Goal: Information Seeking & Learning: Find specific page/section

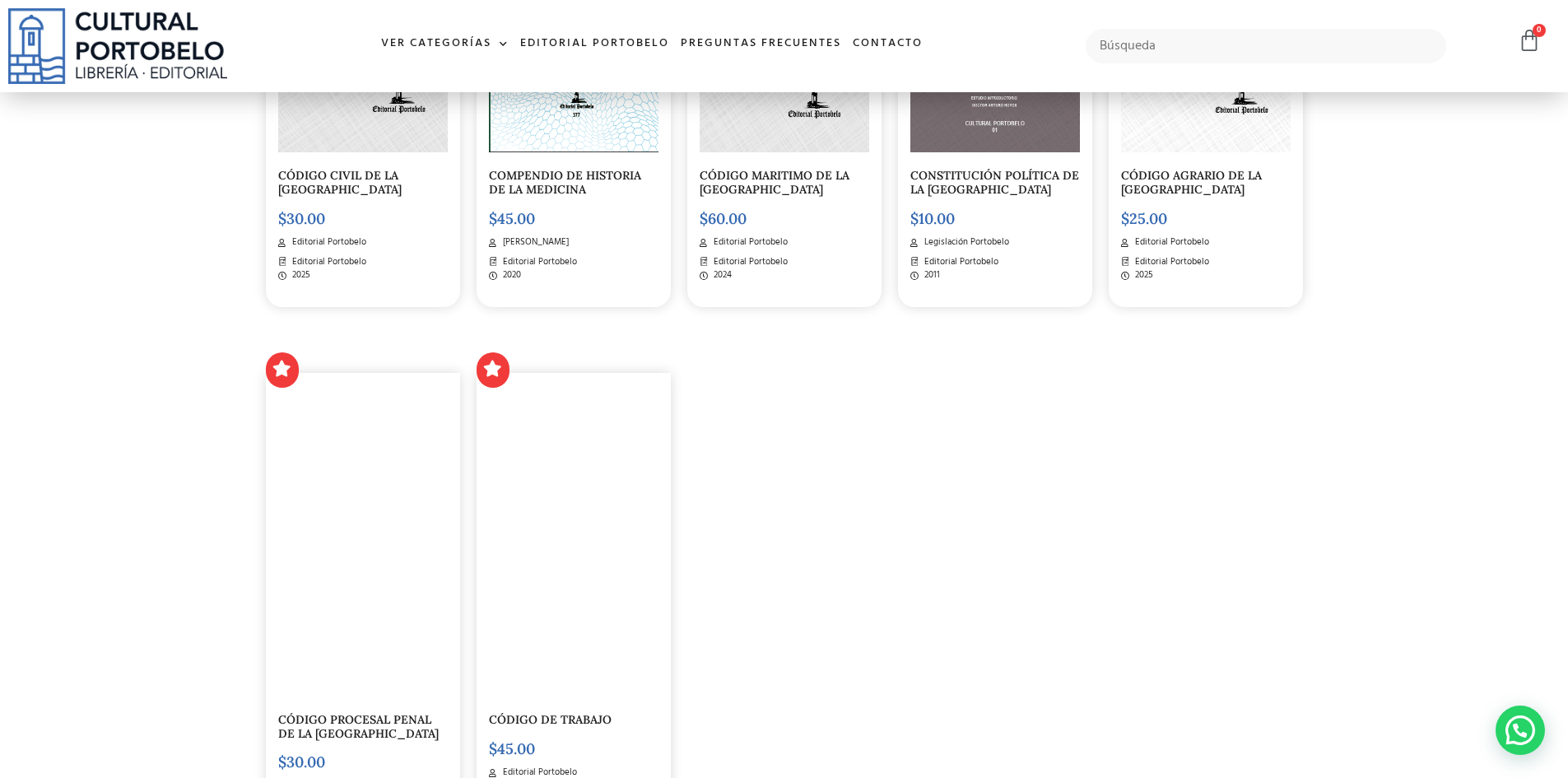
scroll to position [2305, 0]
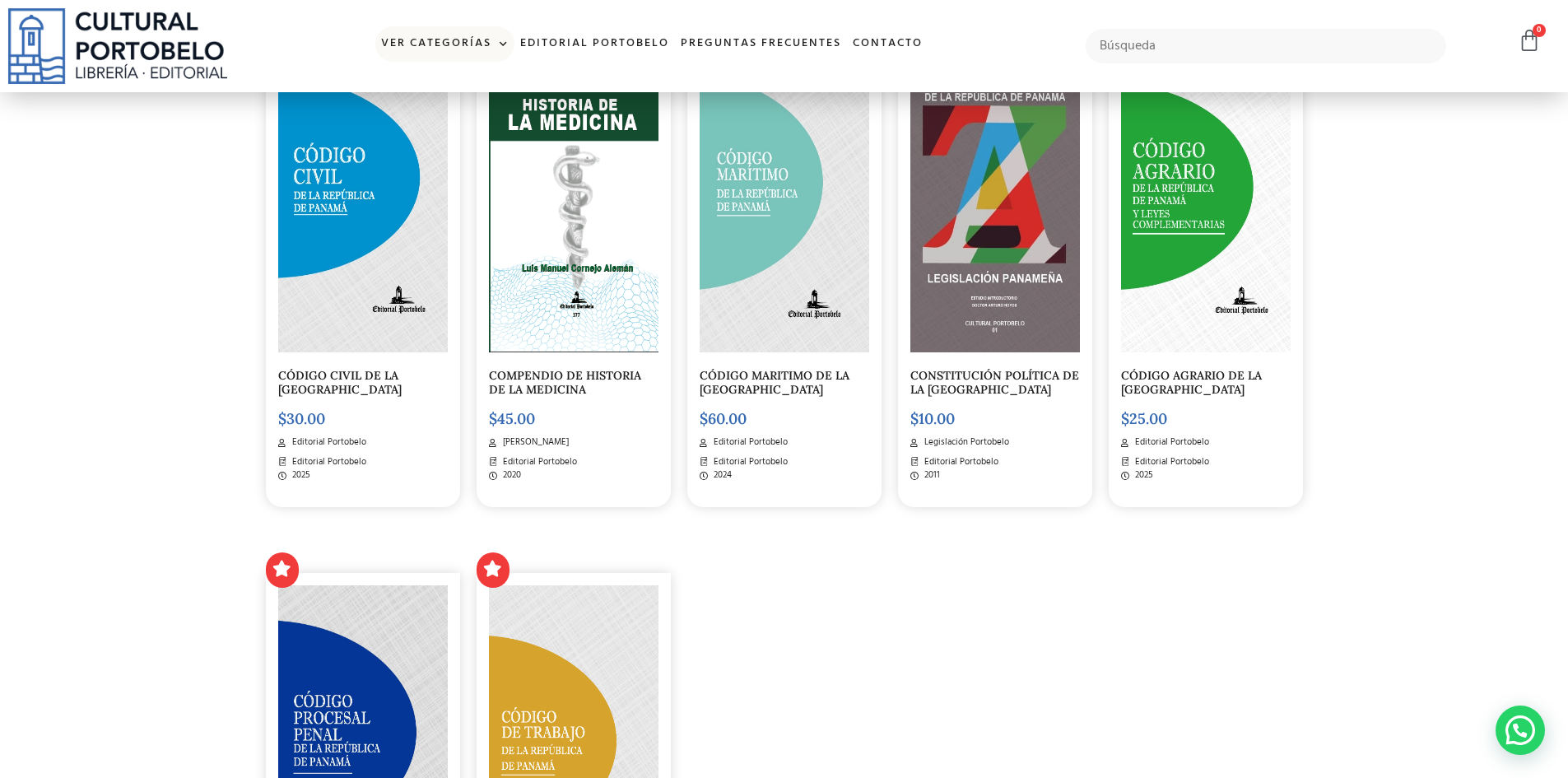
click at [503, 43] on span at bounding box center [500, 44] width 17 height 24
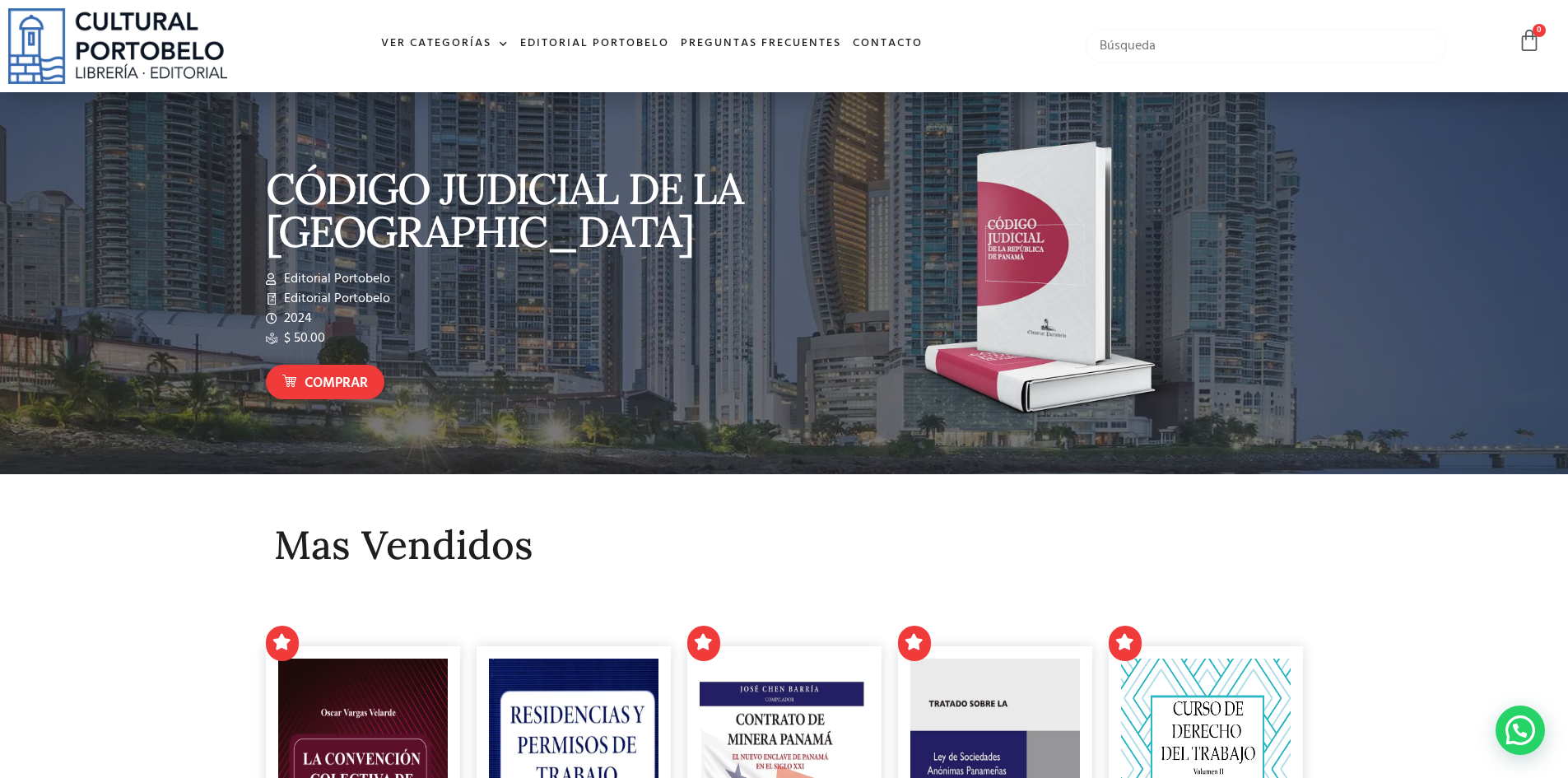
click at [1133, 44] on input "text" at bounding box center [1266, 46] width 361 height 34
type input "salud y seguridad ocupacional"
